Goal: Information Seeking & Learning: Find specific fact

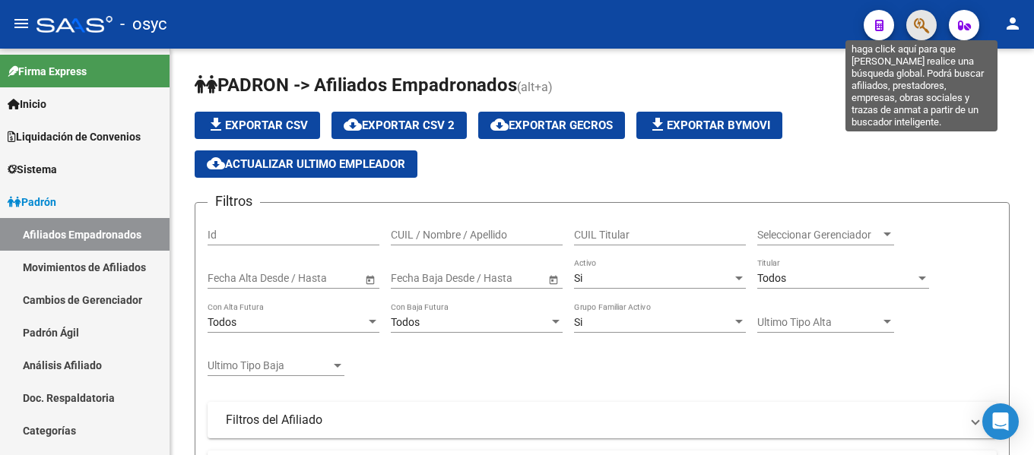
click at [926, 26] on icon "button" at bounding box center [921, 25] width 15 height 17
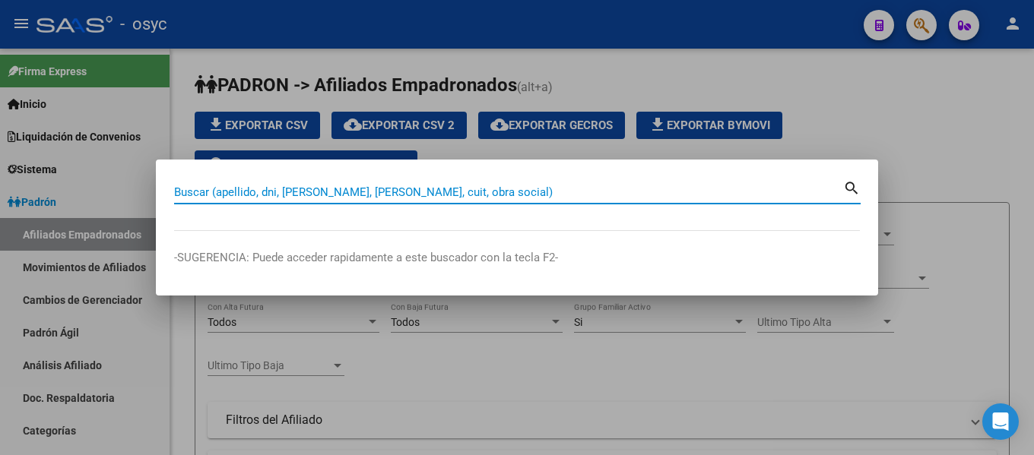
click at [270, 198] on input "Buscar (apellido, dni, cuil, nro traspaso, cuit, obra social)" at bounding box center [508, 193] width 669 height 14
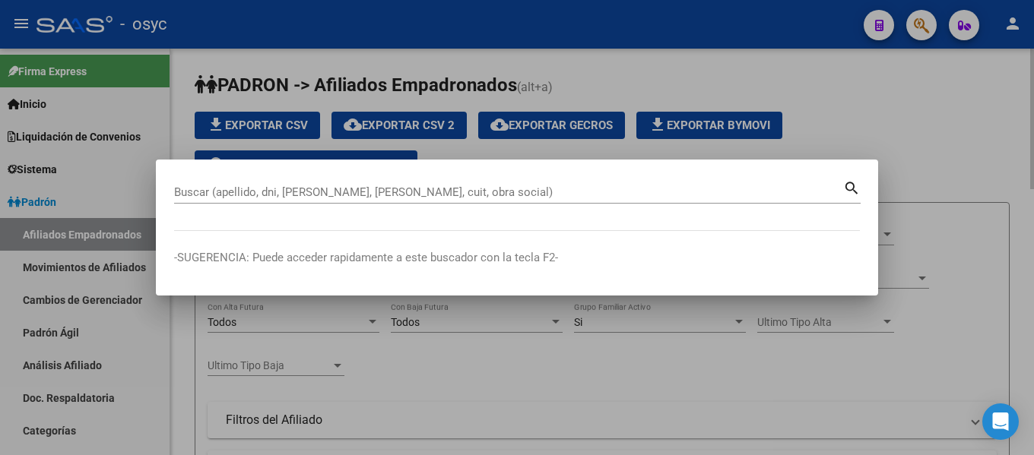
click at [975, 141] on div at bounding box center [517, 227] width 1034 height 455
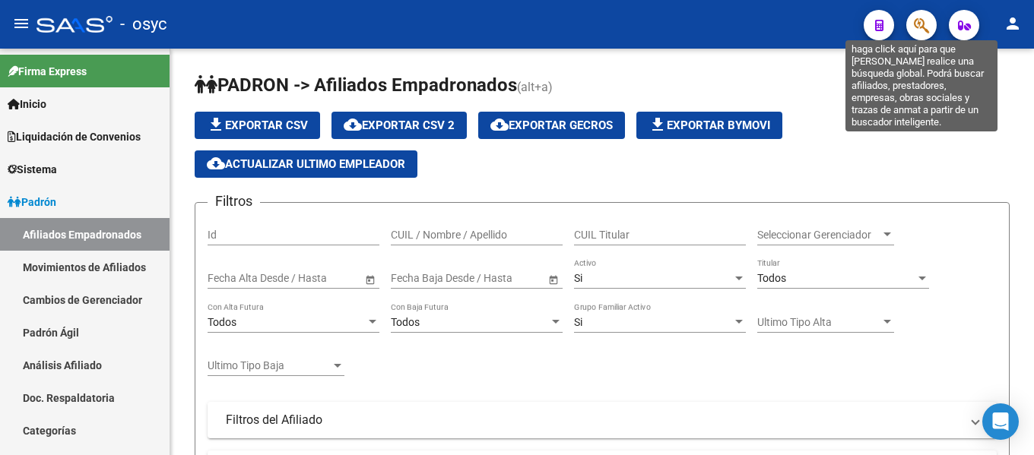
click at [915, 21] on icon "button" at bounding box center [921, 25] width 15 height 17
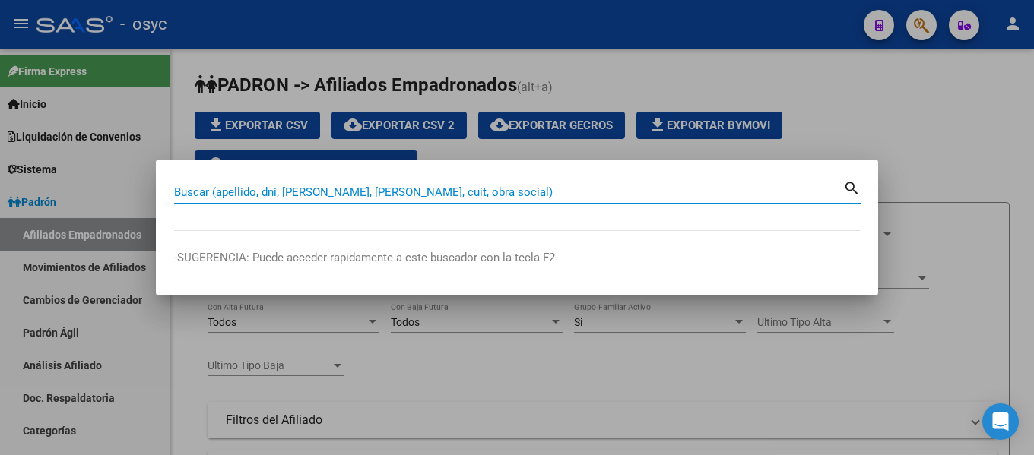
paste input "25954201"
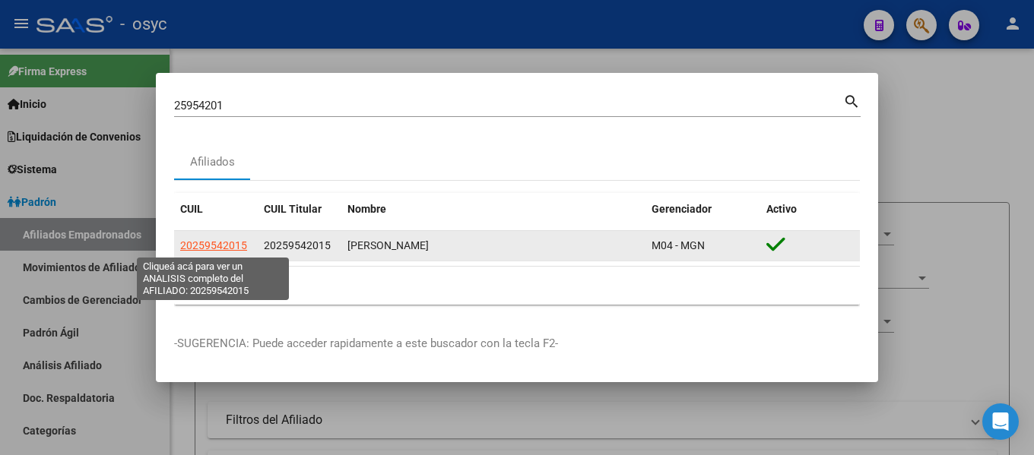
click at [222, 241] on span "20259542015" at bounding box center [213, 245] width 67 height 12
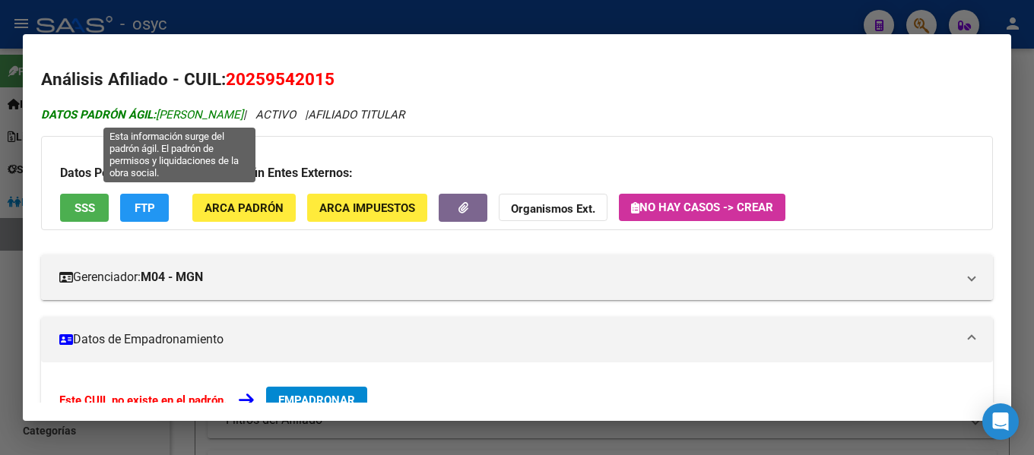
click at [239, 117] on span "DATOS PADRÓN ÁGIL: ALCOBA SEBASTIAN RODRIGO" at bounding box center [142, 115] width 202 height 14
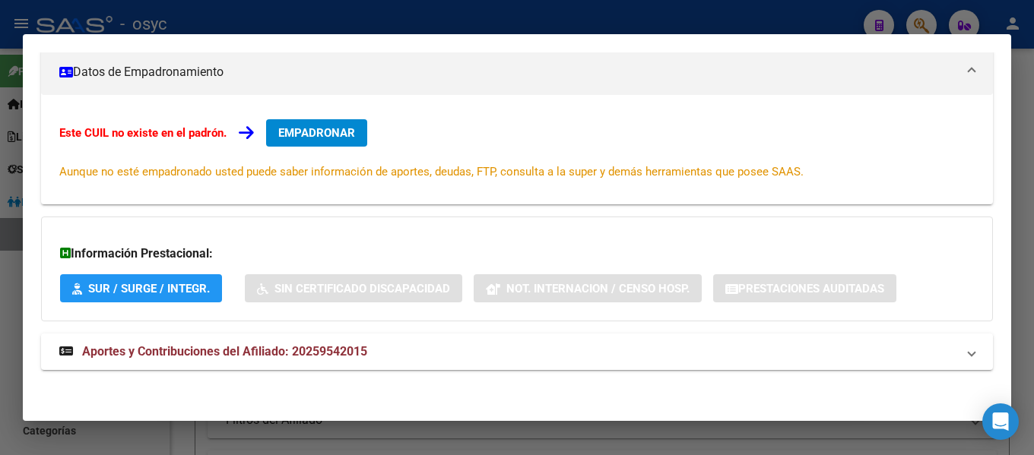
scroll to position [269, 0]
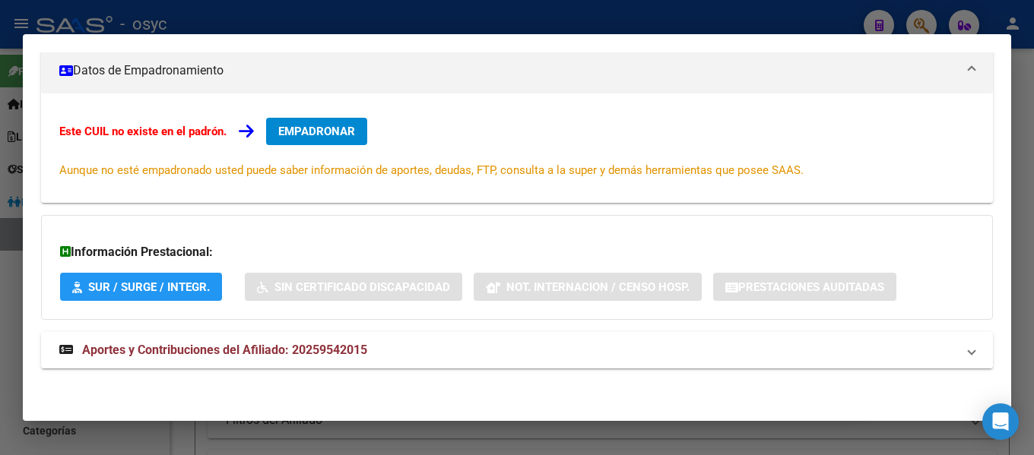
click at [243, 348] on span "Aportes y Contribuciones del Afiliado: 20259542015" at bounding box center [224, 350] width 285 height 14
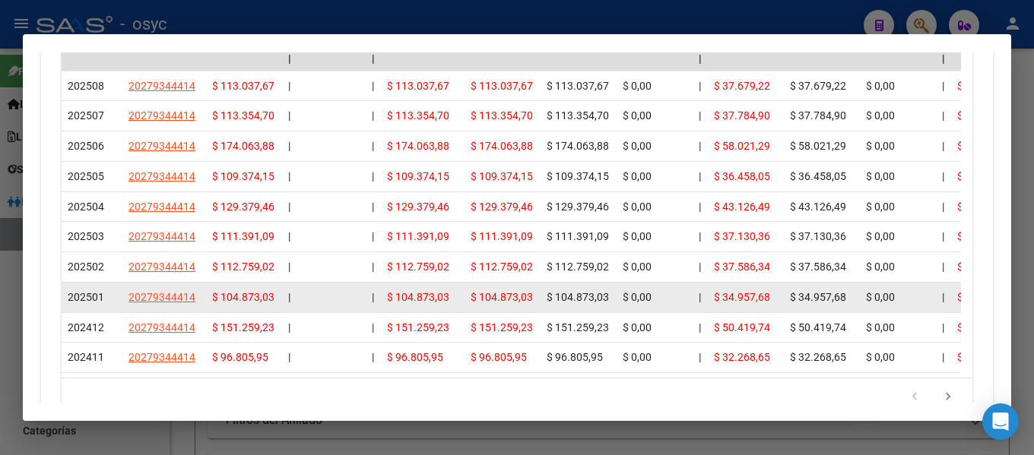
scroll to position [945, 0]
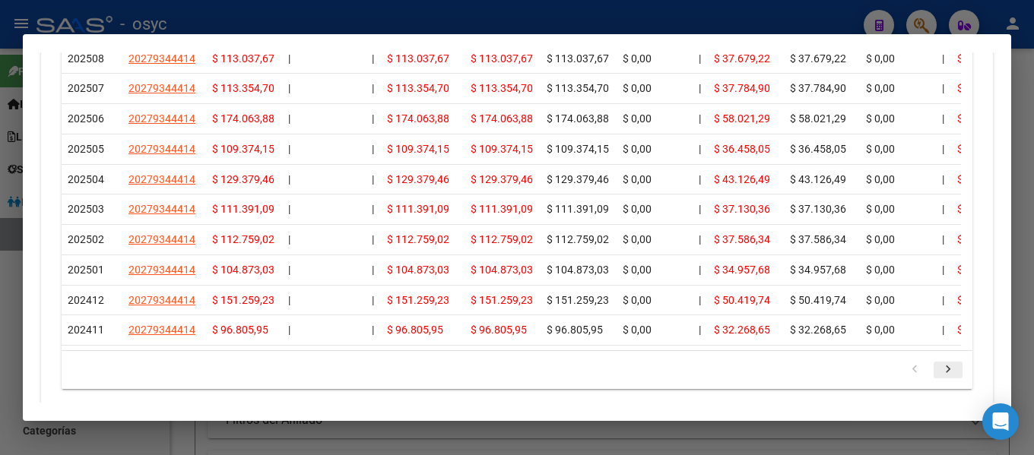
click at [938, 381] on icon "go to next page" at bounding box center [948, 372] width 20 height 18
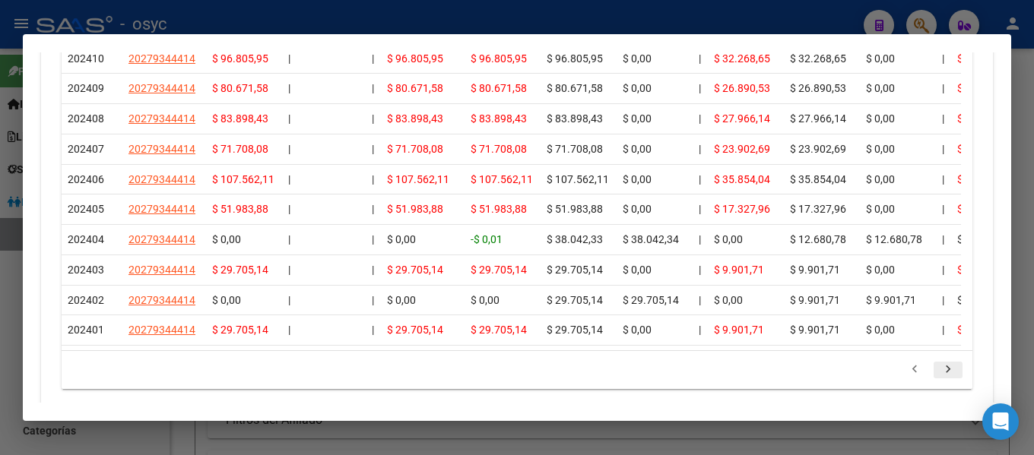
click at [938, 381] on icon "go to next page" at bounding box center [948, 372] width 20 height 18
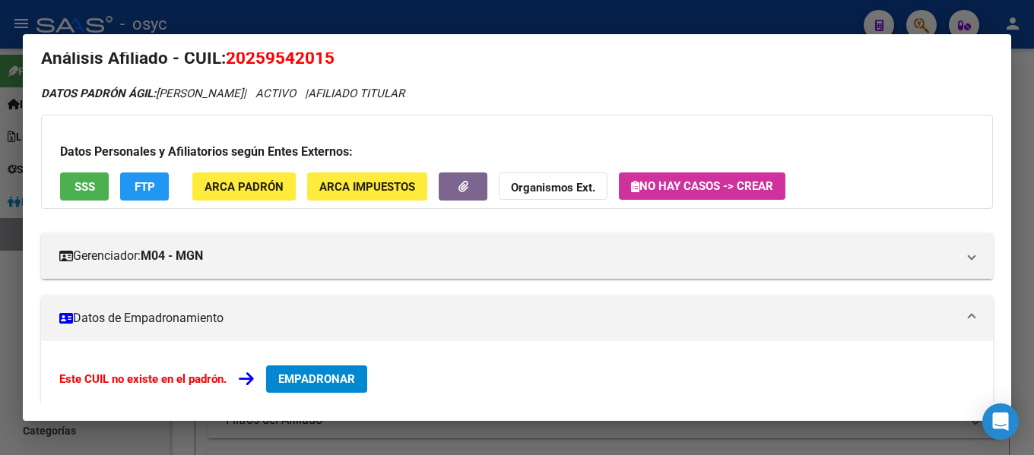
scroll to position [0, 0]
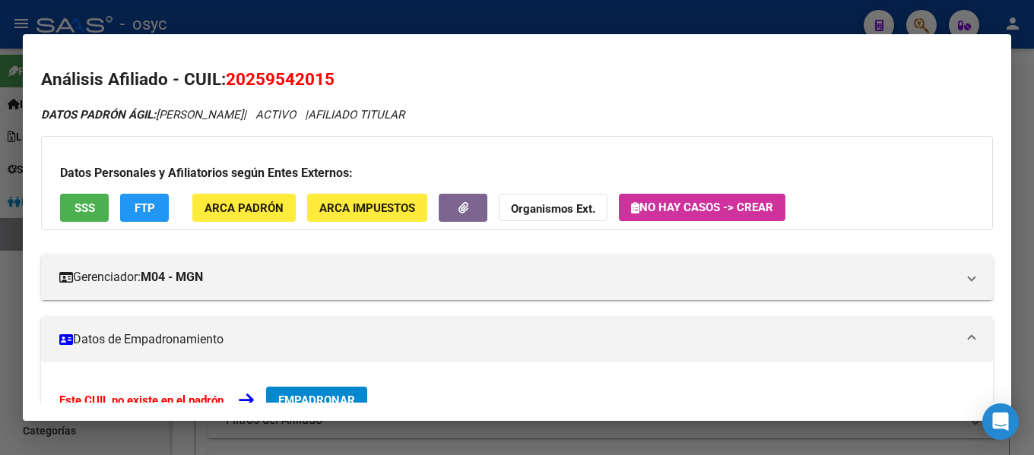
click at [737, 17] on div at bounding box center [517, 227] width 1034 height 455
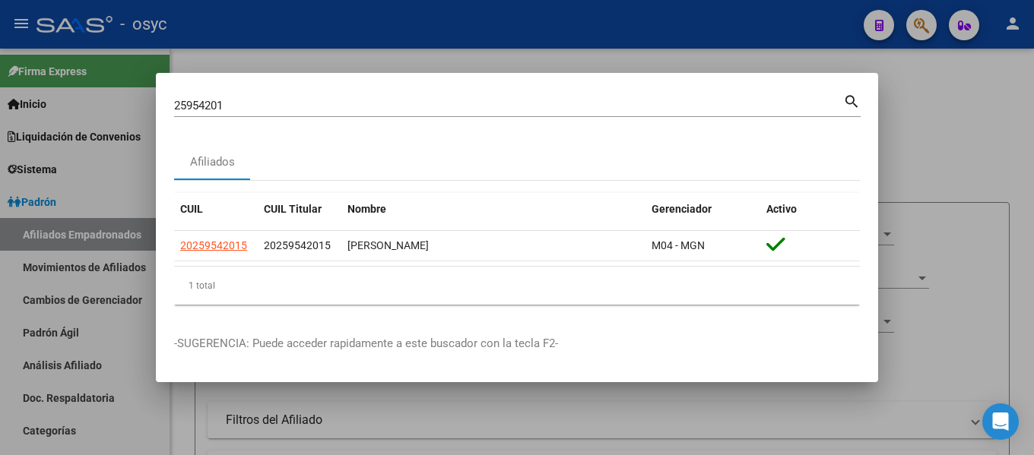
click at [498, 94] on div "25954201 Buscar (apellido, dni, cuil, nro traspaso, cuit, obra social)" at bounding box center [508, 105] width 669 height 23
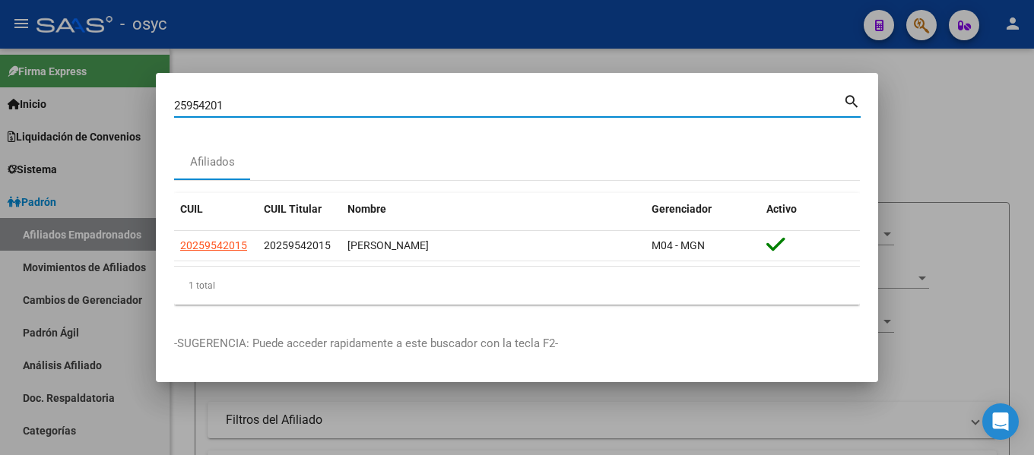
click at [496, 108] on input "25954201" at bounding box center [508, 106] width 669 height 14
click at [496, 107] on input "25954201" at bounding box center [508, 106] width 669 height 14
paste input "17951184"
type input "17951184"
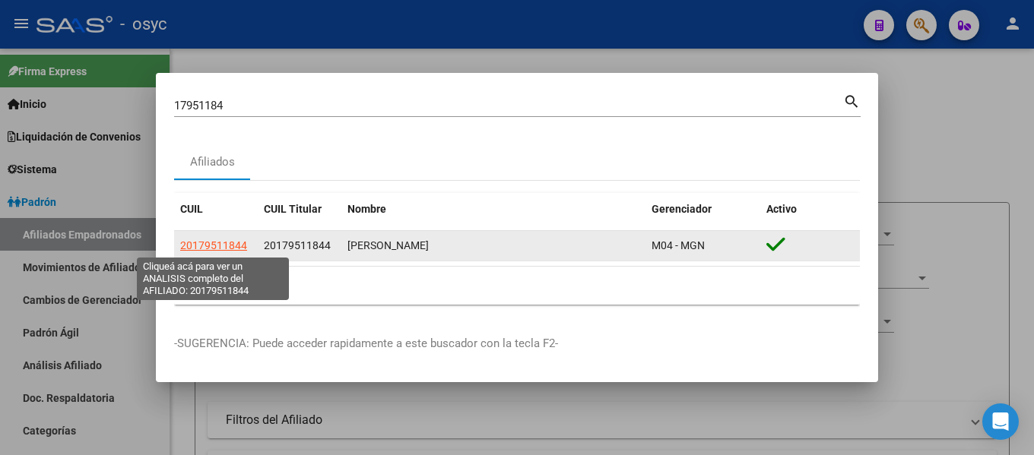
click at [243, 243] on span "20179511844" at bounding box center [213, 245] width 67 height 12
type textarea "20179511844"
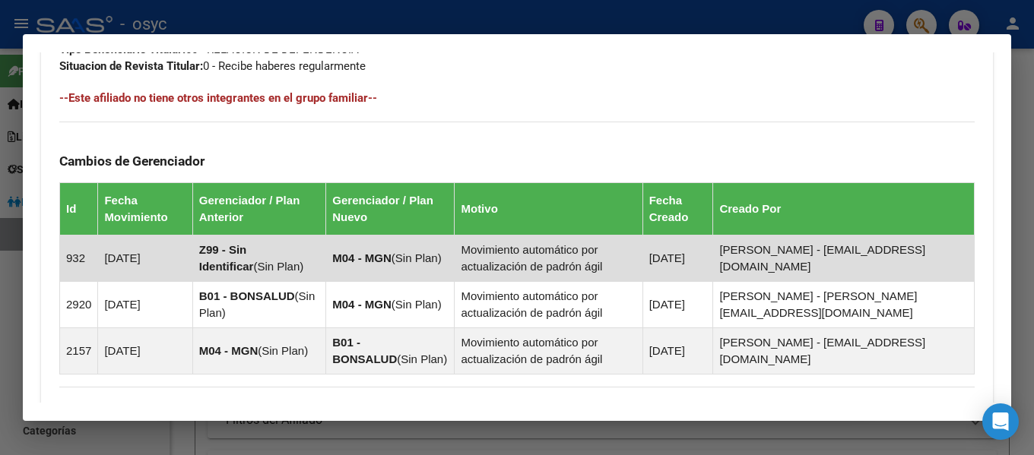
scroll to position [844, 0]
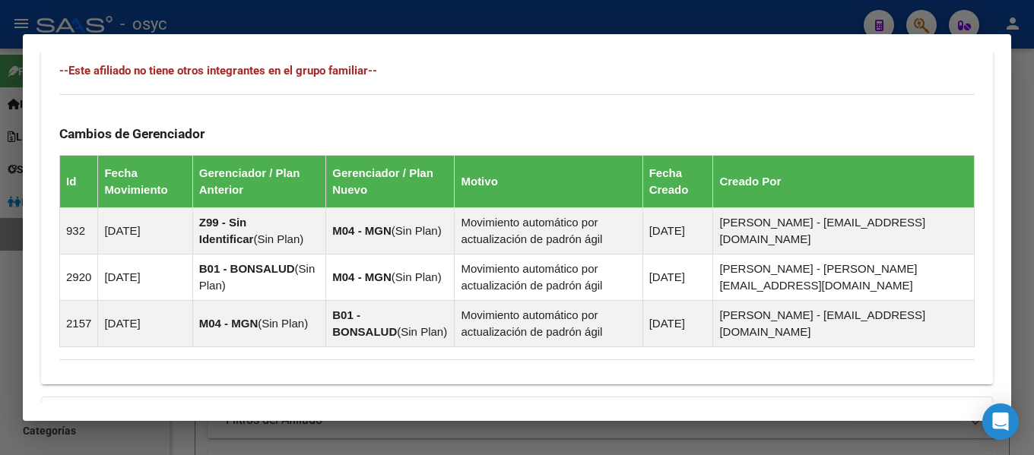
click at [947, 14] on div at bounding box center [517, 227] width 1034 height 455
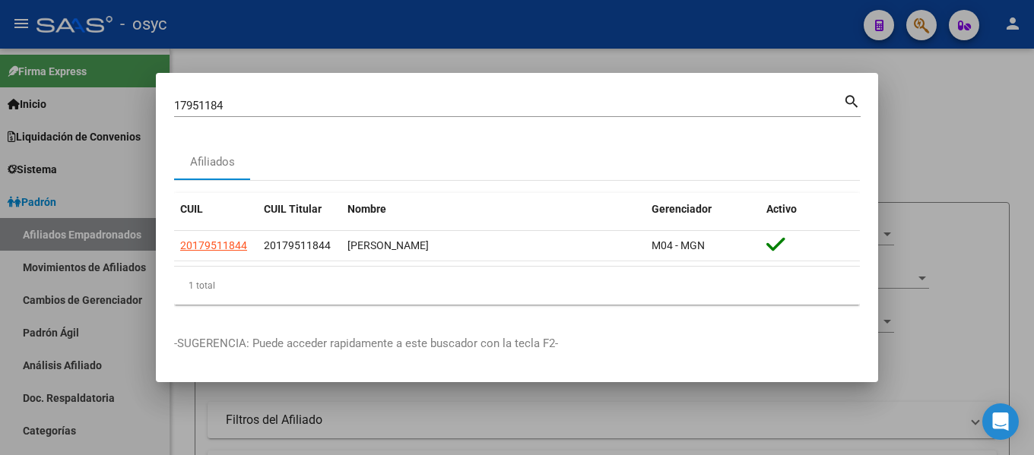
click at [758, 43] on div at bounding box center [517, 227] width 1034 height 455
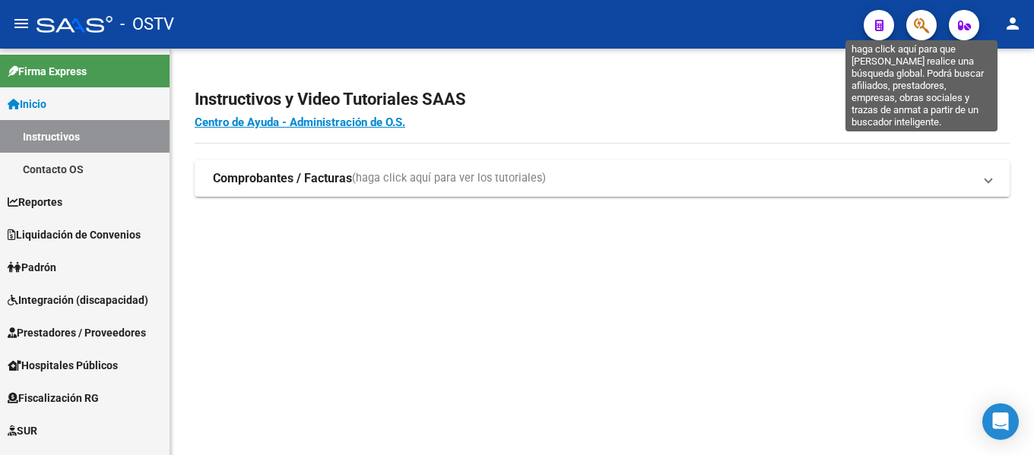
click at [927, 29] on icon "button" at bounding box center [921, 25] width 15 height 17
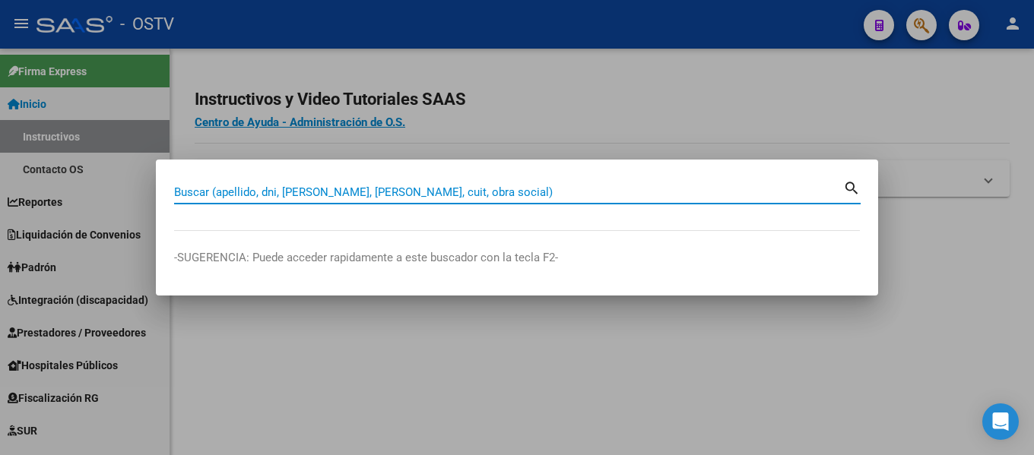
click at [186, 186] on input "Buscar (apellido, dni, [PERSON_NAME], [PERSON_NAME], cuit, obra social)" at bounding box center [508, 193] width 669 height 14
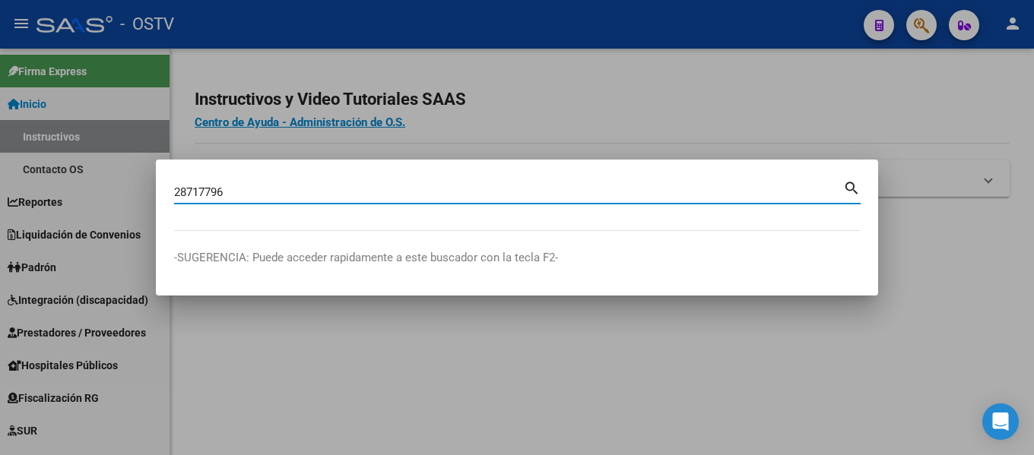
type input "28717796"
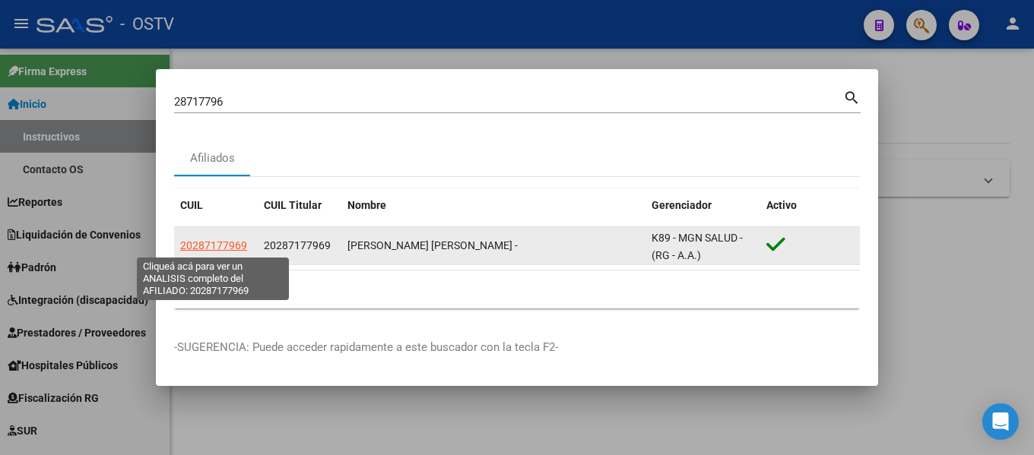
click at [237, 244] on span "20287177969" at bounding box center [213, 245] width 67 height 12
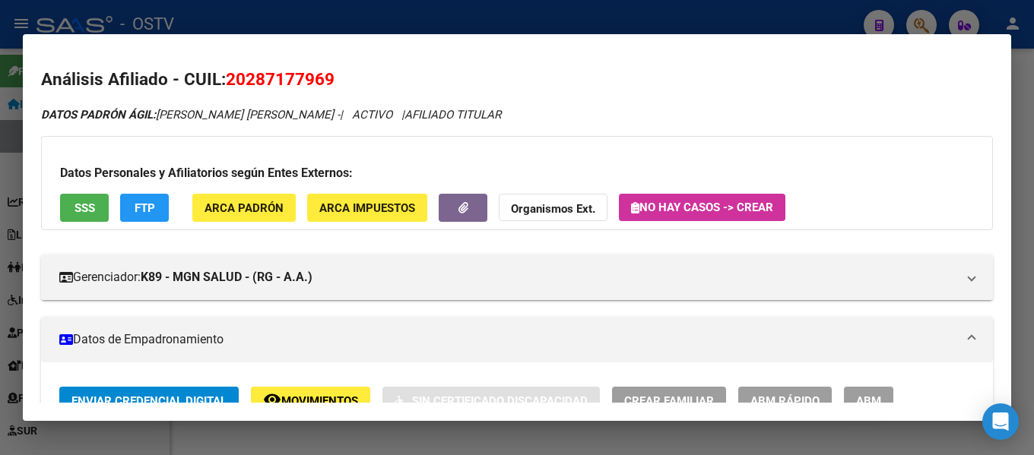
drag, startPoint x: 246, startPoint y: 78, endPoint x: 322, endPoint y: 80, distance: 76.8
click at [323, 80] on span "20287177969" at bounding box center [280, 79] width 109 height 20
copy span "28717796"
